Goal: Transaction & Acquisition: Download file/media

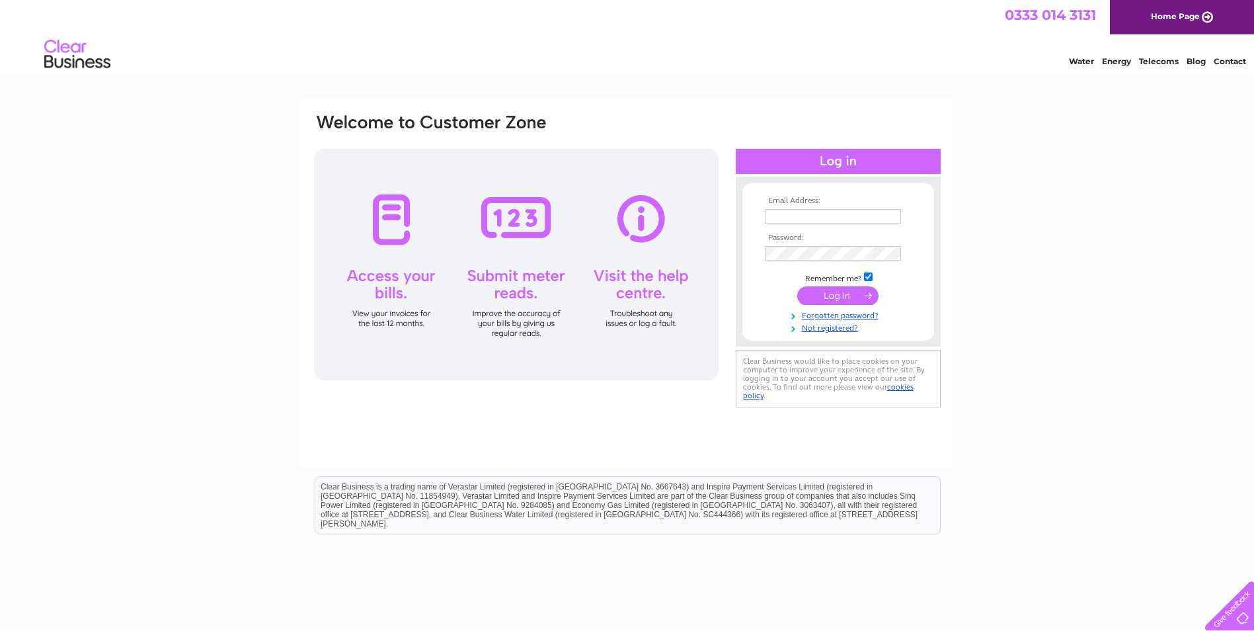
click at [813, 217] on input "text" at bounding box center [833, 216] width 136 height 15
paste input "LE24EUR"
type input "LE24EUR"
drag, startPoint x: 819, startPoint y: 223, endPoint x: 563, endPoint y: 207, distance: 256.4
click at [1000, 66] on div "Email Address: LE24EUR Password:" at bounding box center [1196, 59] width 19 height 13
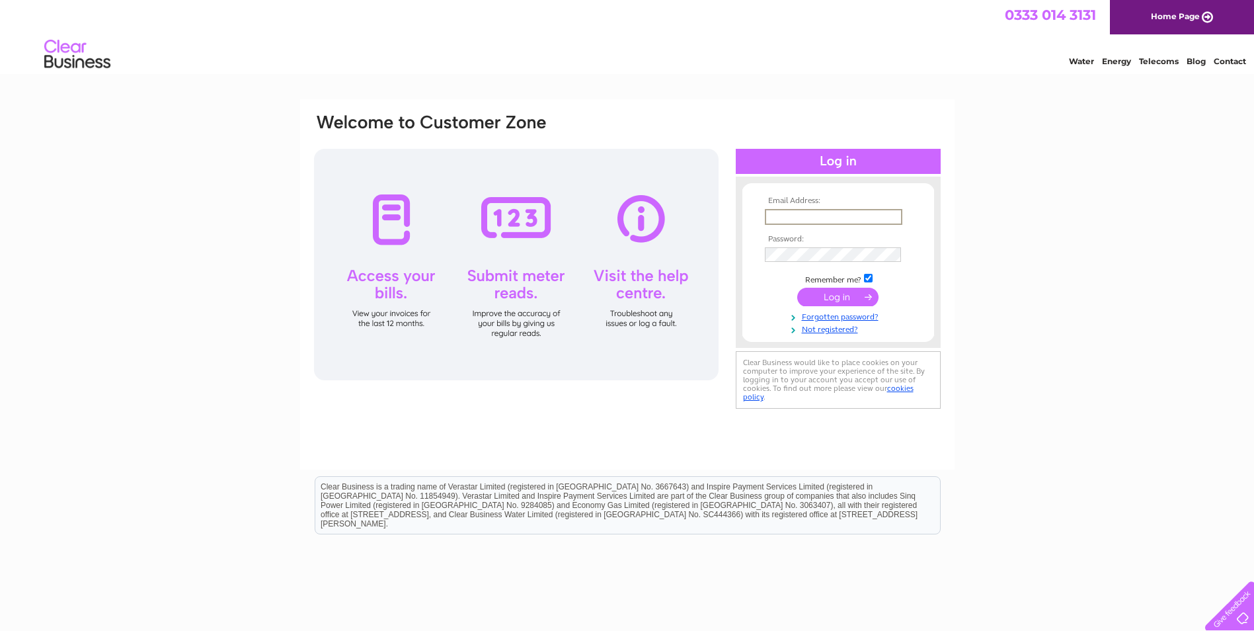
click at [833, 215] on input "text" at bounding box center [834, 217] width 138 height 16
paste input "edi.ap@wayne.com"
type input "edi.ap@wayne.com"
click at [836, 291] on input "submit" at bounding box center [838, 297] width 81 height 19
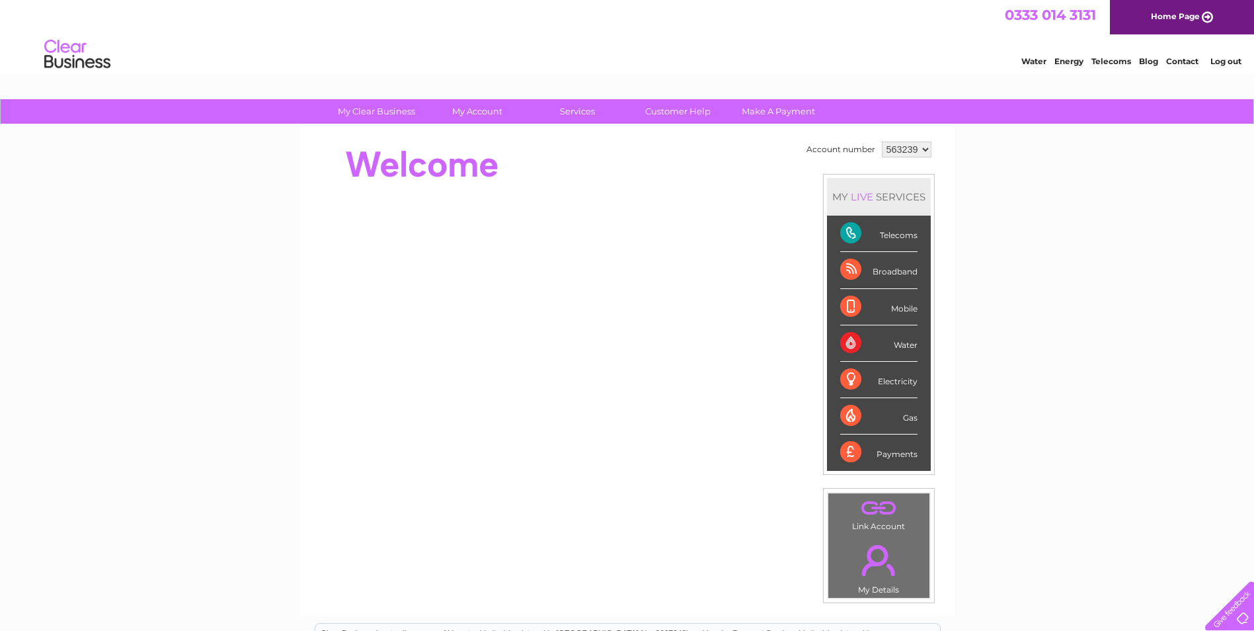
click at [926, 144] on select "563239 923645" at bounding box center [907, 150] width 50 height 16
select select "923645"
click at [882, 142] on select "563239 923645" at bounding box center [907, 150] width 50 height 16
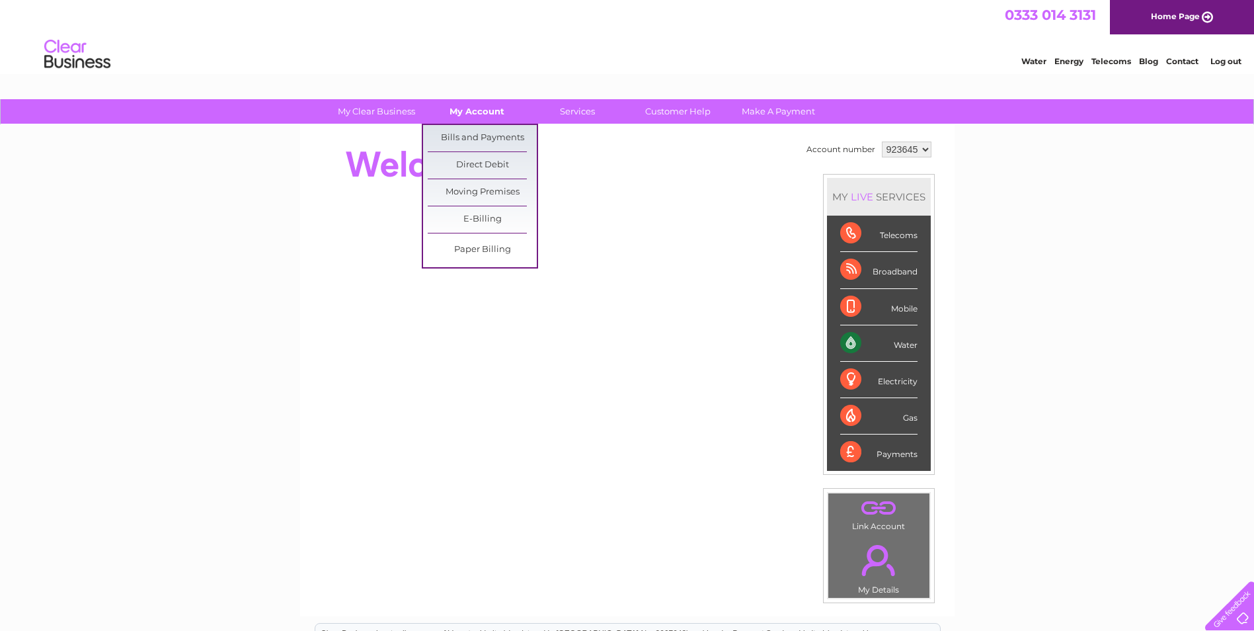
click at [489, 116] on link "My Account" at bounding box center [477, 111] width 109 height 24
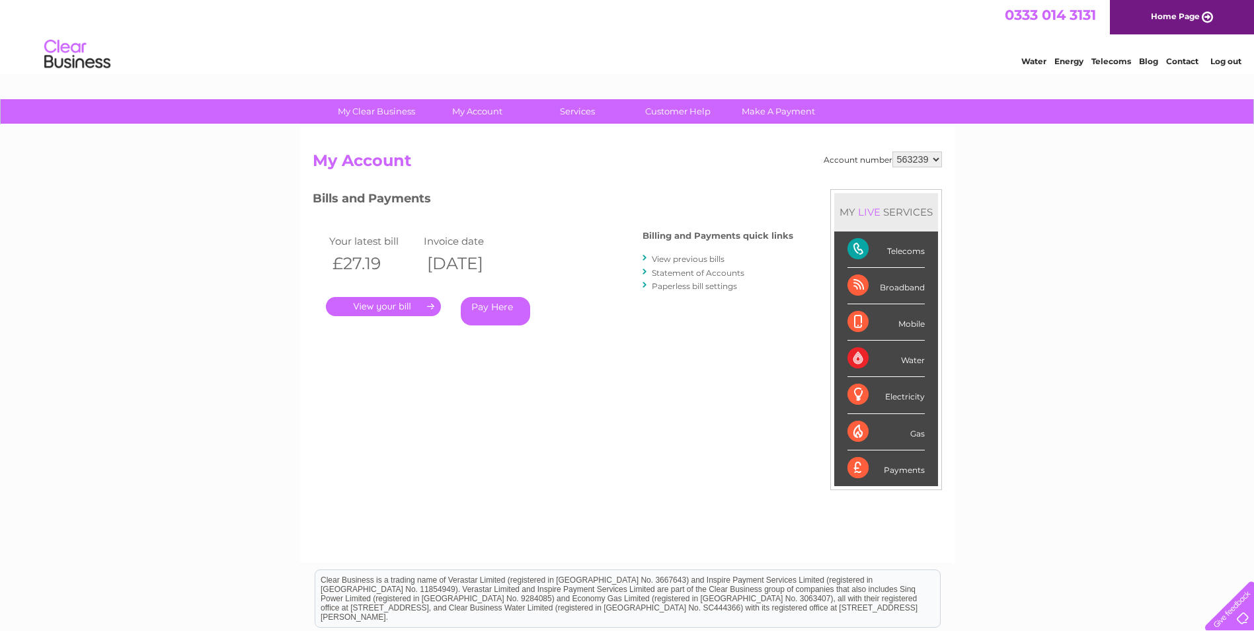
click at [936, 160] on select "563239 923645" at bounding box center [918, 159] width 50 height 16
select select "923645"
click at [893, 151] on select "563239 923645" at bounding box center [918, 159] width 50 height 16
click at [372, 312] on link "." at bounding box center [383, 306] width 115 height 19
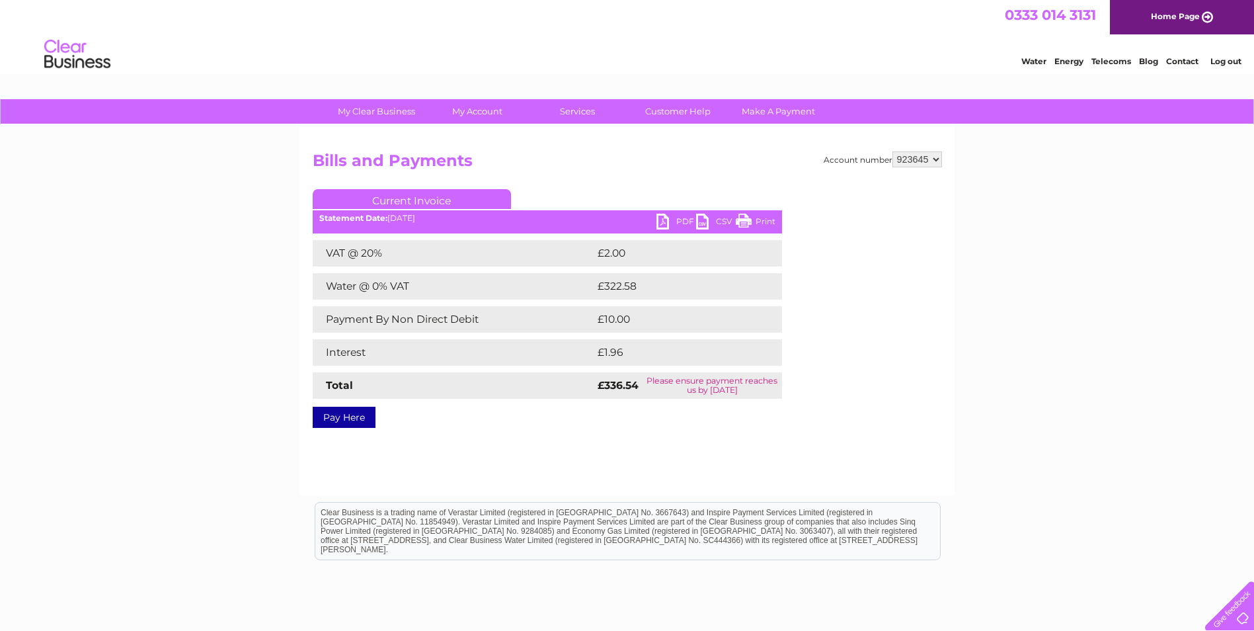
click at [669, 223] on link "PDF" at bounding box center [677, 223] width 40 height 19
